Goal: Task Accomplishment & Management: Manage account settings

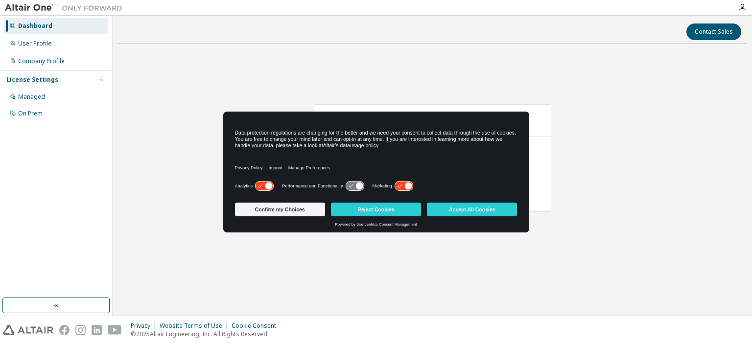
click at [461, 209] on button "Accept All Cookies" at bounding box center [472, 210] width 90 height 14
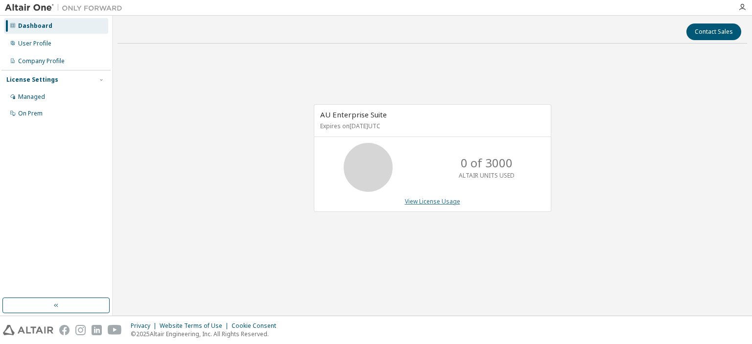
click at [436, 201] on link "View License Usage" at bounding box center [432, 201] width 55 height 8
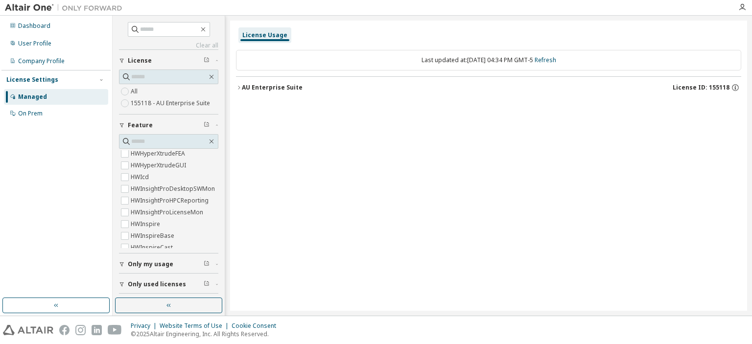
scroll to position [1165, 0]
click at [253, 87] on div "AU Enterprise Suite" at bounding box center [272, 88] width 61 height 8
click at [129, 259] on button "Only my usage" at bounding box center [168, 264] width 99 height 22
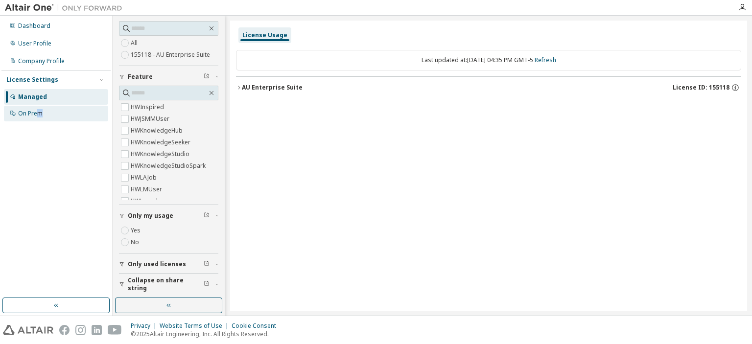
click at [41, 116] on div "On Prem" at bounding box center [30, 114] width 24 height 8
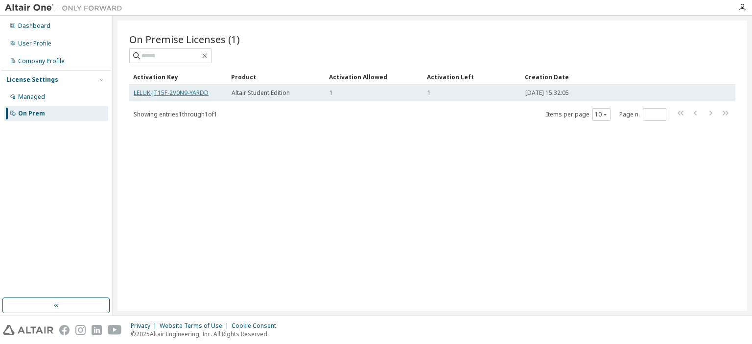
click at [198, 90] on link "LELUK-JT15F-2V0N9-YARDD" at bounding box center [171, 93] width 75 height 8
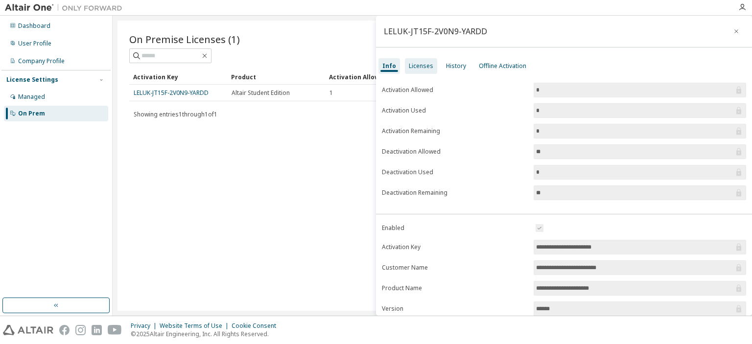
click at [421, 64] on div "Licenses" at bounding box center [421, 66] width 24 height 8
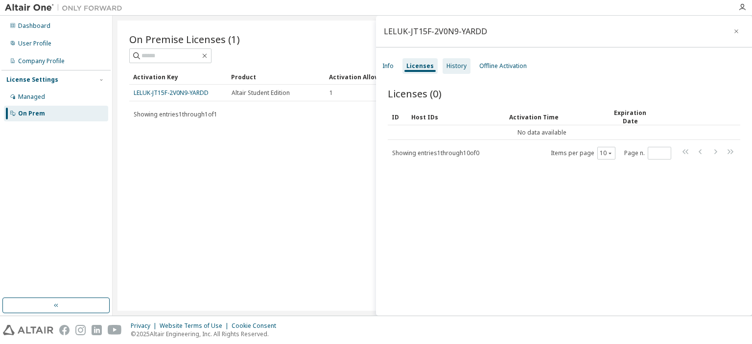
click at [446, 62] on div "History" at bounding box center [456, 66] width 20 height 8
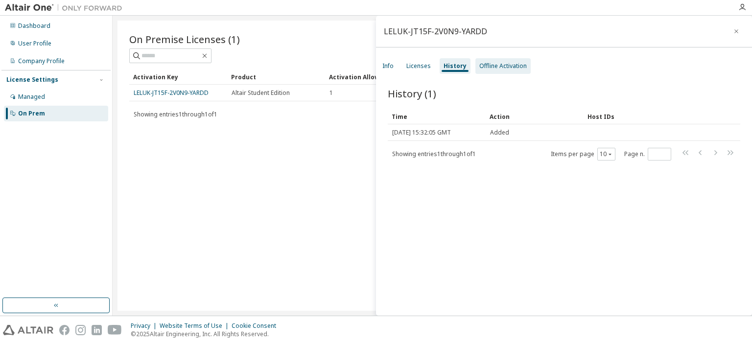
click at [488, 66] on div "Offline Activation" at bounding box center [502, 66] width 47 height 8
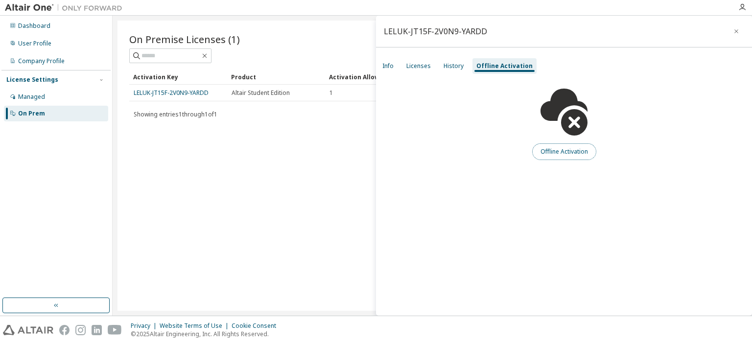
click at [570, 150] on button "Offline Activation" at bounding box center [564, 151] width 64 height 17
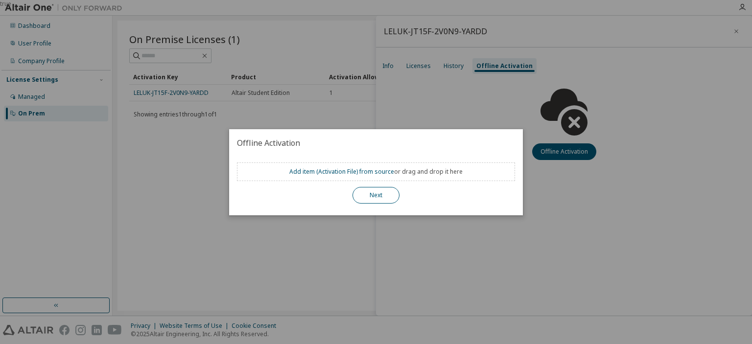
click at [370, 195] on button "Next" at bounding box center [375, 195] width 47 height 17
click at [384, 193] on button "Next" at bounding box center [375, 195] width 47 height 17
click at [427, 111] on div "true" at bounding box center [376, 172] width 752 height 344
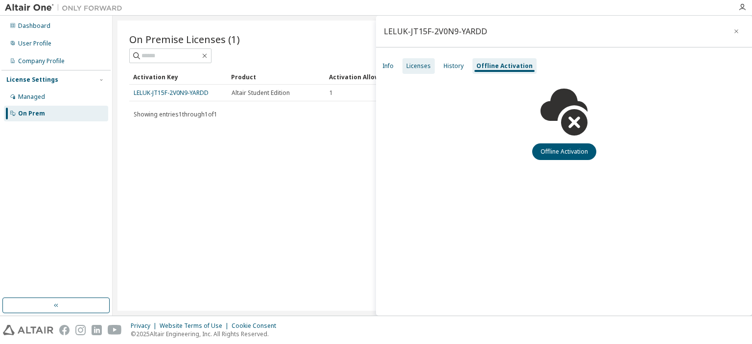
click at [409, 68] on div "Licenses" at bounding box center [418, 66] width 24 height 8
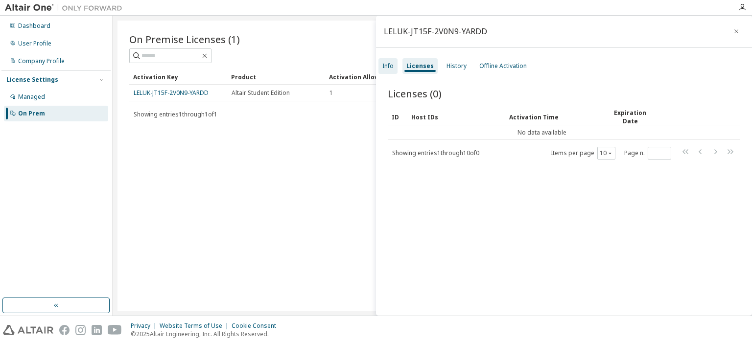
click at [387, 64] on div "Info" at bounding box center [387, 66] width 11 height 8
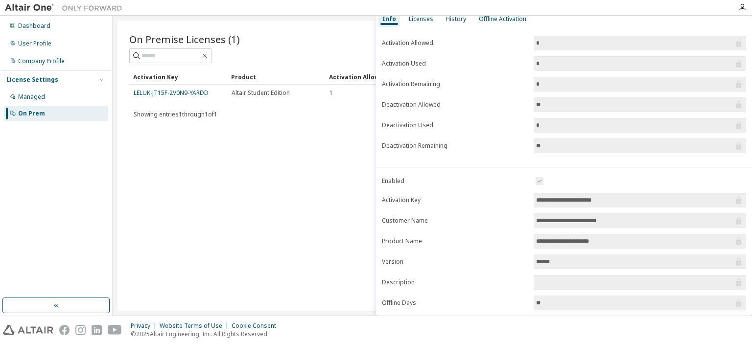
scroll to position [104, 0]
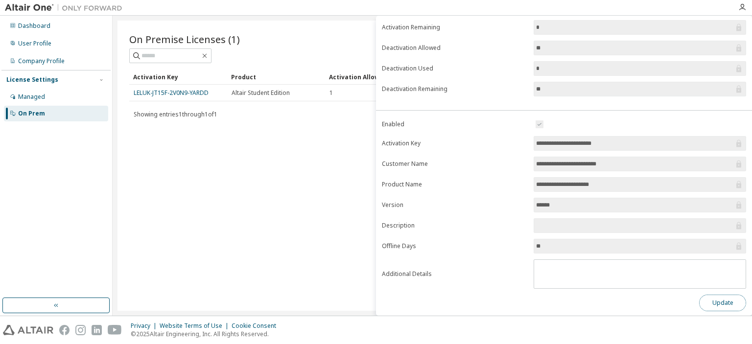
click at [727, 296] on button "Update" at bounding box center [722, 303] width 47 height 17
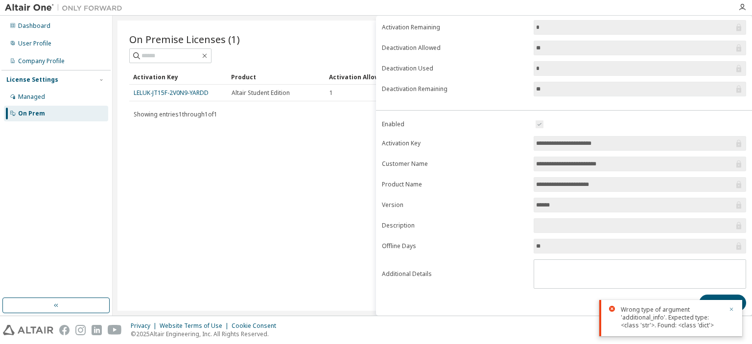
click at [733, 309] on icon "button" at bounding box center [731, 309] width 6 height 6
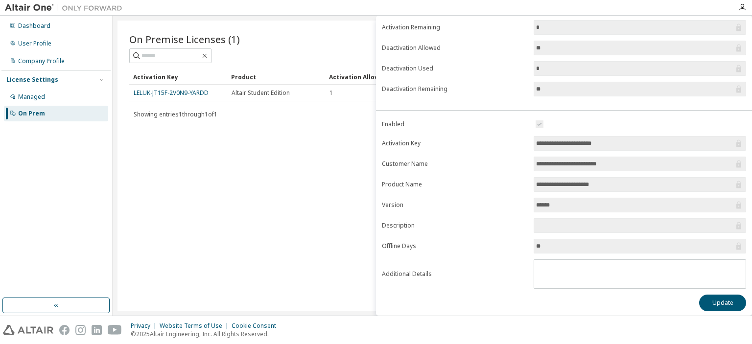
click at [220, 161] on div "On Premise Licenses (1) Clear Load Save Save As Field Operator Value Select fil…" at bounding box center [431, 166] width 629 height 290
click at [27, 96] on div "Managed" at bounding box center [31, 97] width 27 height 8
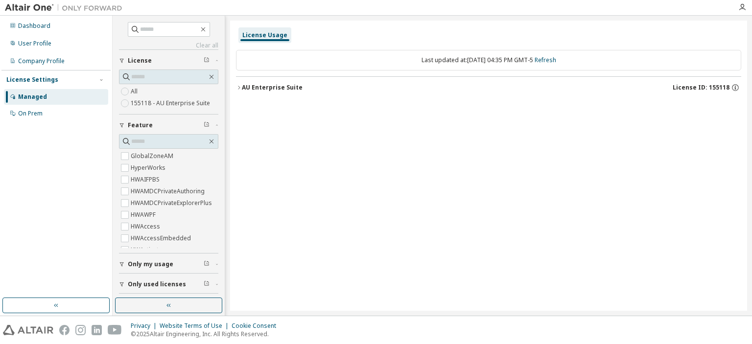
click at [157, 99] on label "155118 - AU Enterprise Suite" at bounding box center [171, 103] width 81 height 12
click at [703, 84] on span "License ID: 155118" at bounding box center [700, 88] width 57 height 8
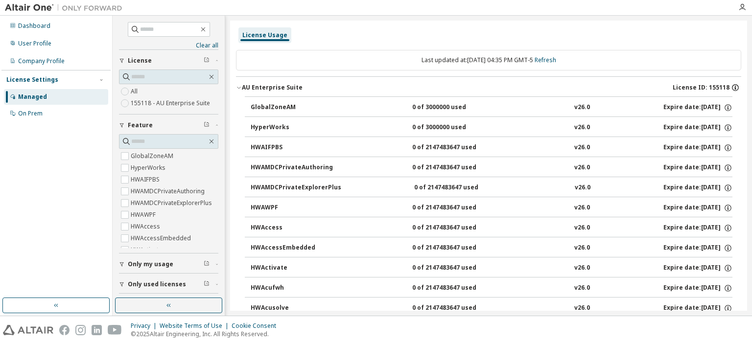
click at [732, 88] on icon "button" at bounding box center [735, 87] width 9 height 9
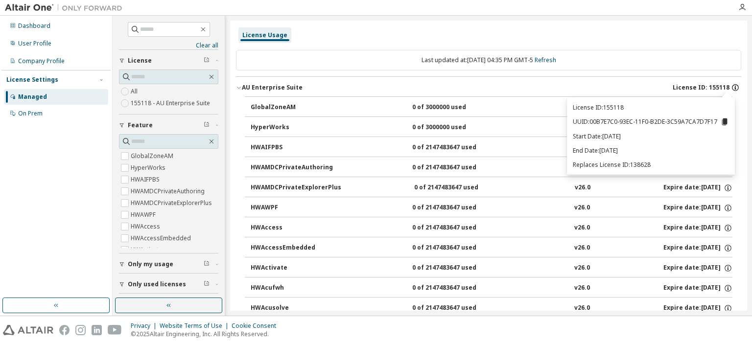
click at [732, 88] on icon "button" at bounding box center [735, 87] width 9 height 9
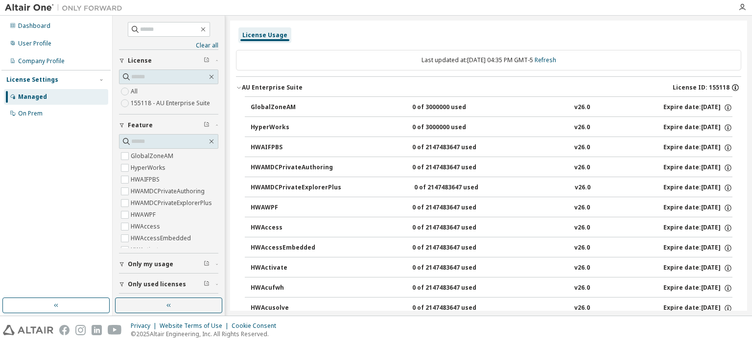
click at [732, 88] on icon "button" at bounding box center [735, 87] width 9 height 9
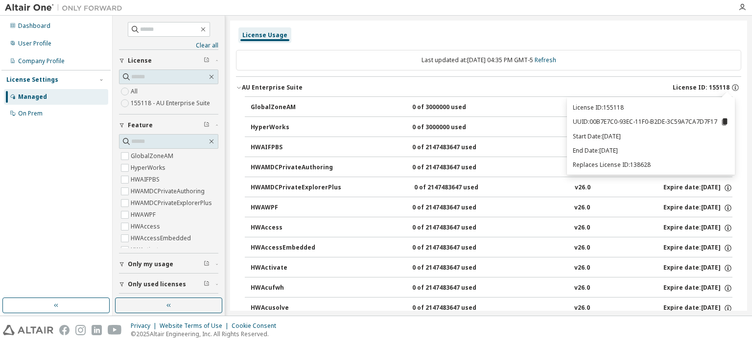
click at [727, 118] on icon at bounding box center [724, 121] width 9 height 9
